Goal: Information Seeking & Learning: Find specific page/section

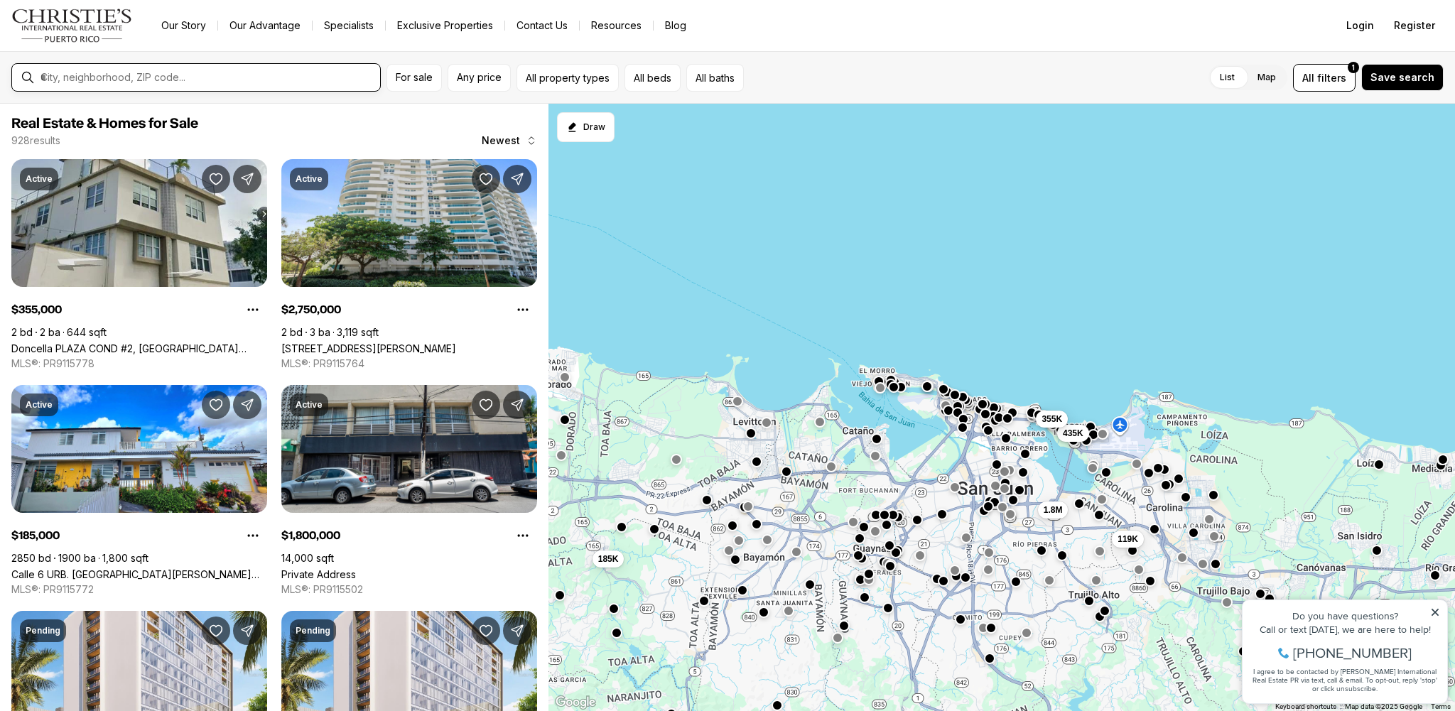
click at [102, 79] on input "text" at bounding box center [208, 77] width 334 height 13
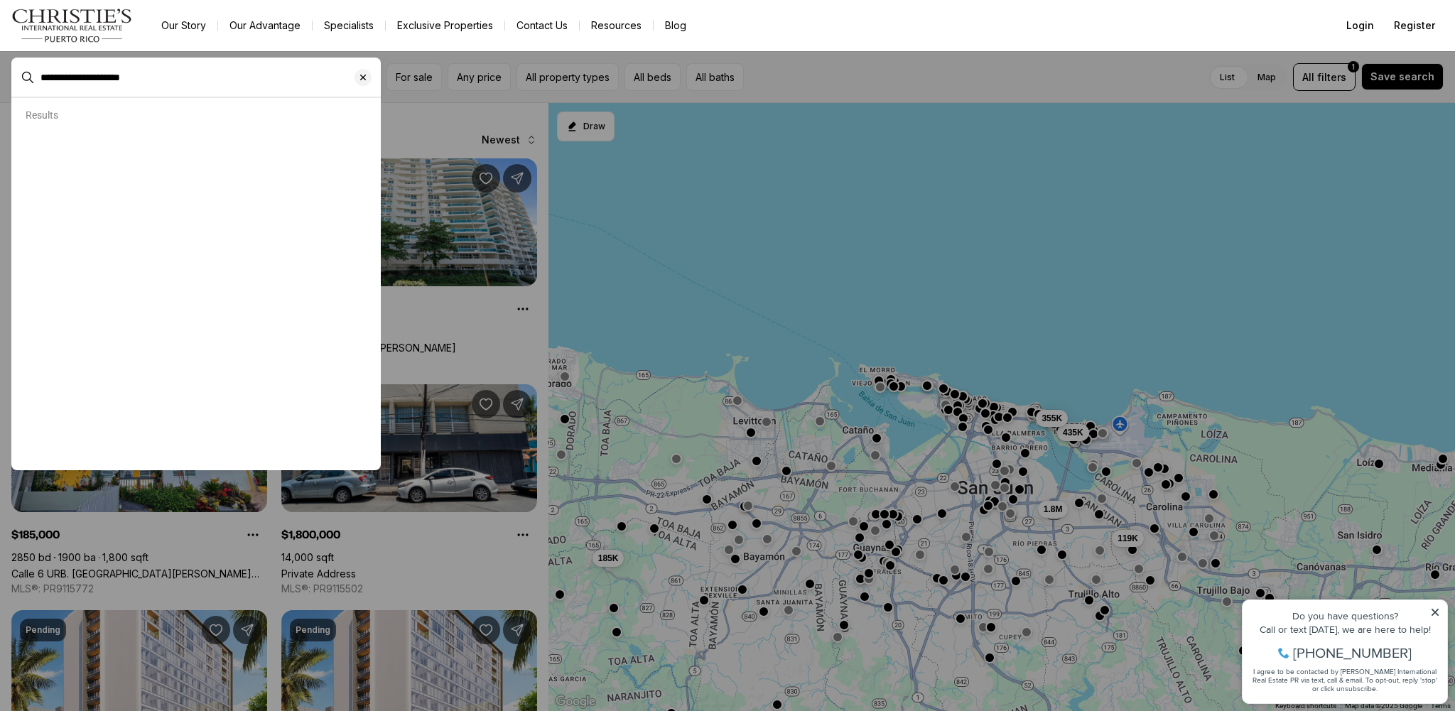
type input "**********"
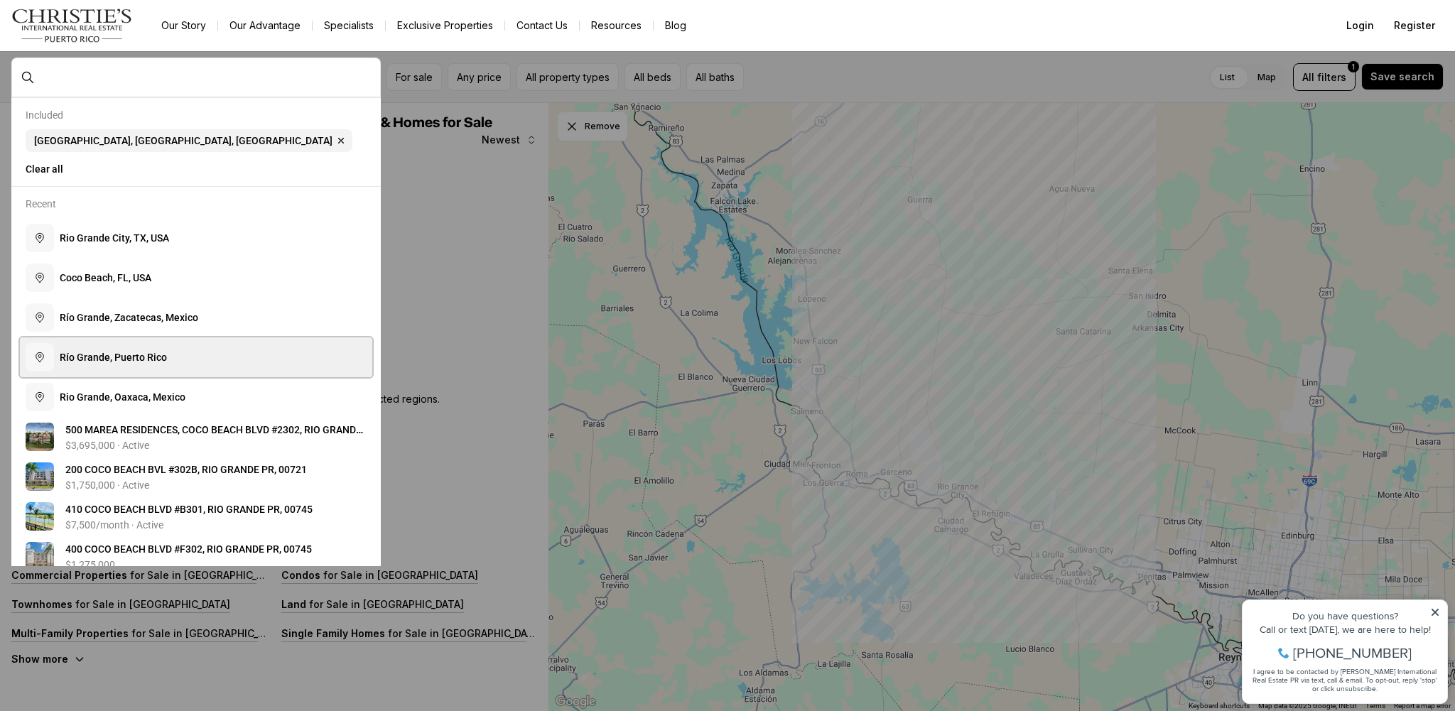
click at [159, 374] on button "R í o G [PERSON_NAME] , P u e r t o R i c o" at bounding box center [196, 358] width 352 height 40
type input "**********"
